Goal: Task Accomplishment & Management: Manage account settings

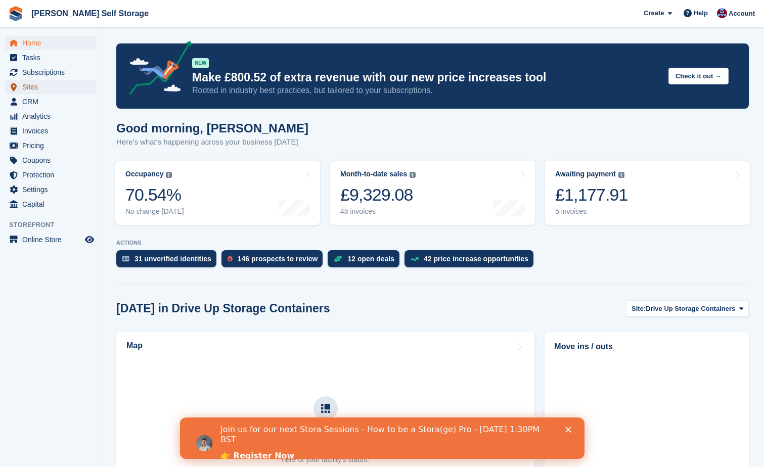
click at [36, 86] on span "Sites" at bounding box center [52, 87] width 61 height 14
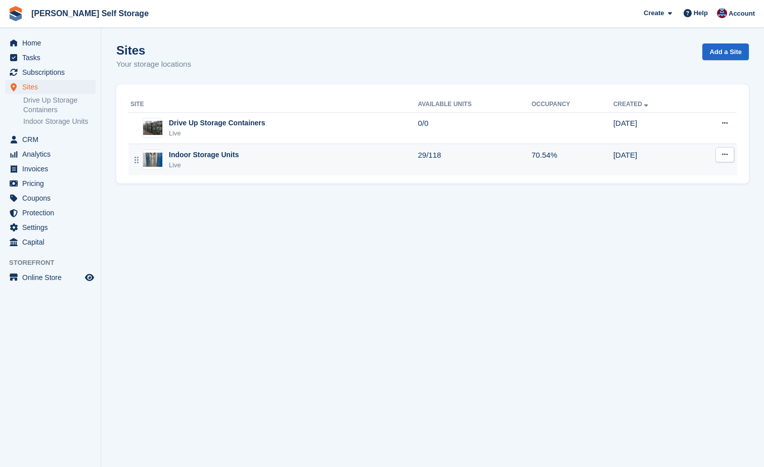
click at [193, 154] on div "Indoor Storage Units" at bounding box center [204, 155] width 70 height 11
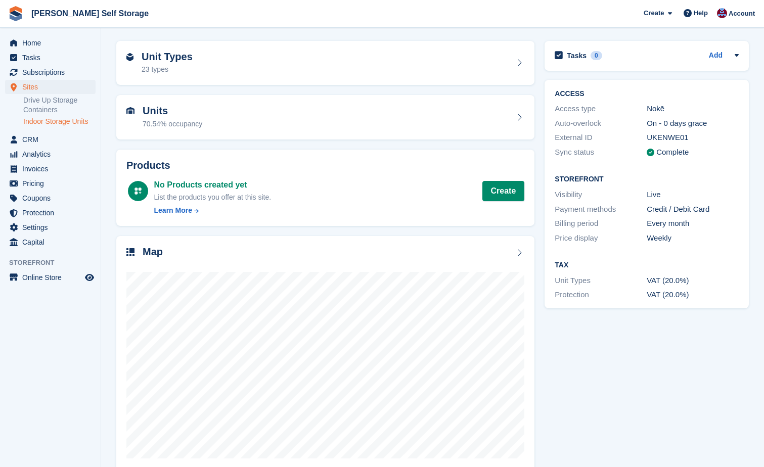
scroll to position [51, 0]
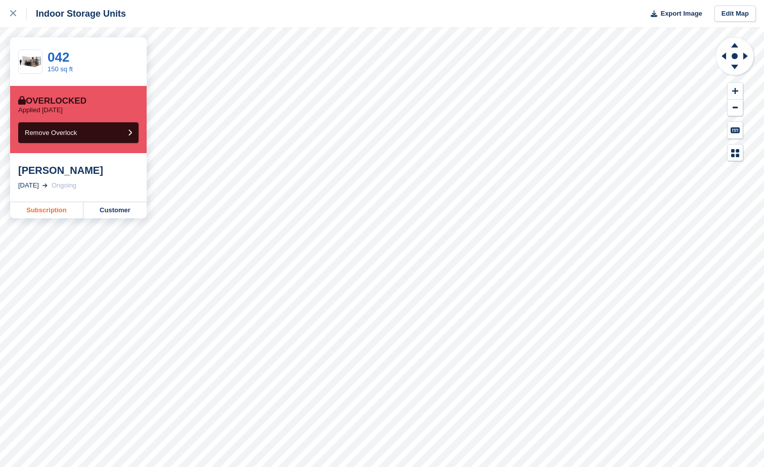
click at [49, 214] on link "Subscription" at bounding box center [46, 210] width 73 height 16
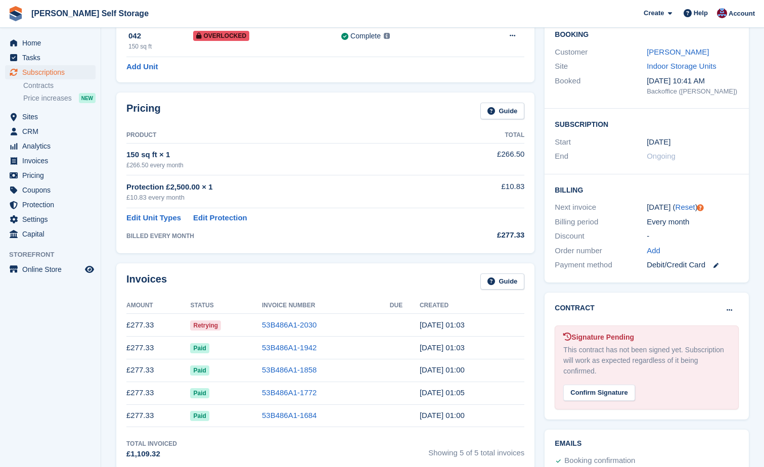
scroll to position [101, 0]
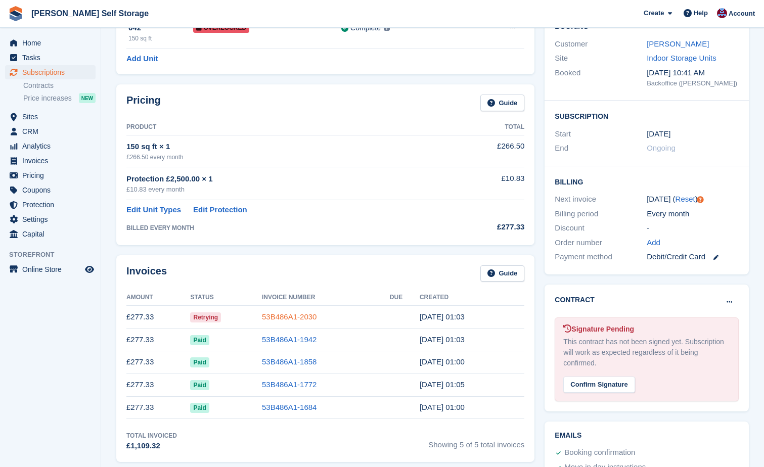
click at [271, 315] on link "53B486A1-2030" at bounding box center [289, 316] width 55 height 9
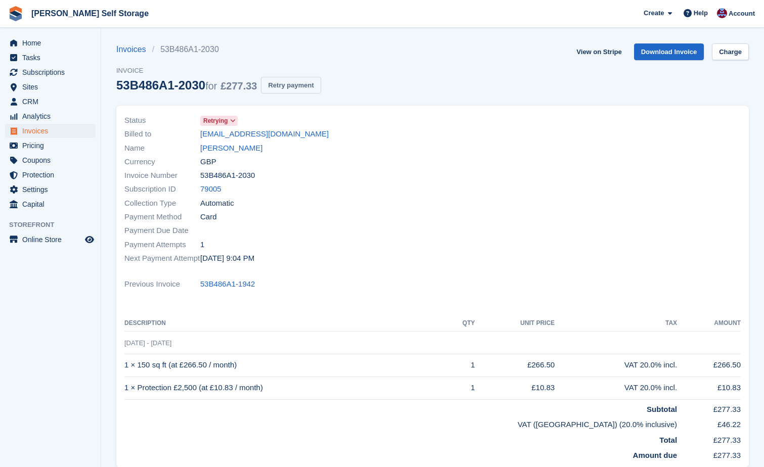
click at [289, 89] on button "Retry payment" at bounding box center [291, 85] width 60 height 17
